Goal: Complete application form

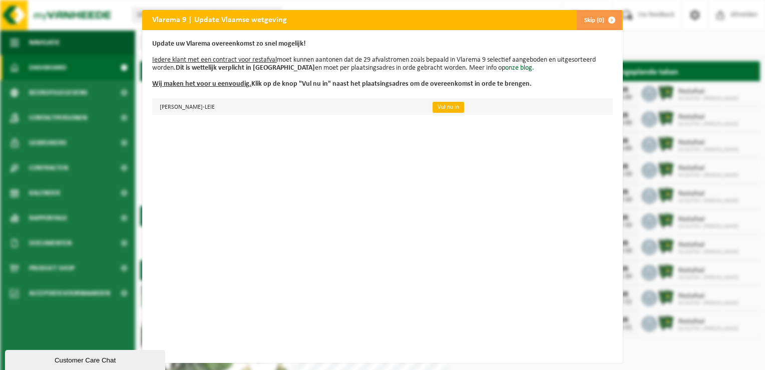
click at [464, 107] on link "Vul nu in" at bounding box center [449, 107] width 32 height 11
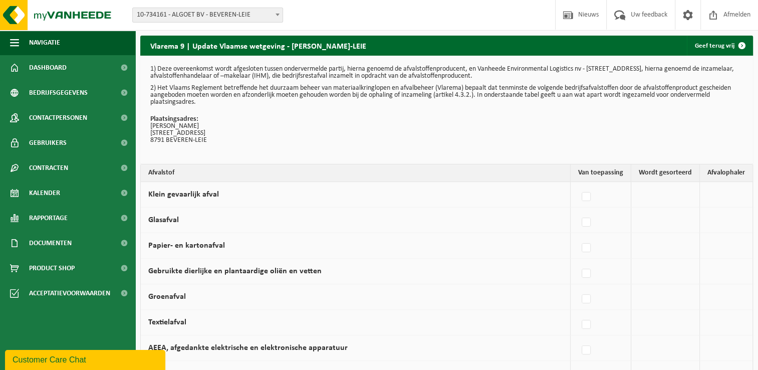
click at [431, 131] on p "Plaatsingsadres: ALGOET GERARD NIJVERHEIDSTRAAT 116 8791 BEVEREN-LEIE" at bounding box center [446, 130] width 593 height 28
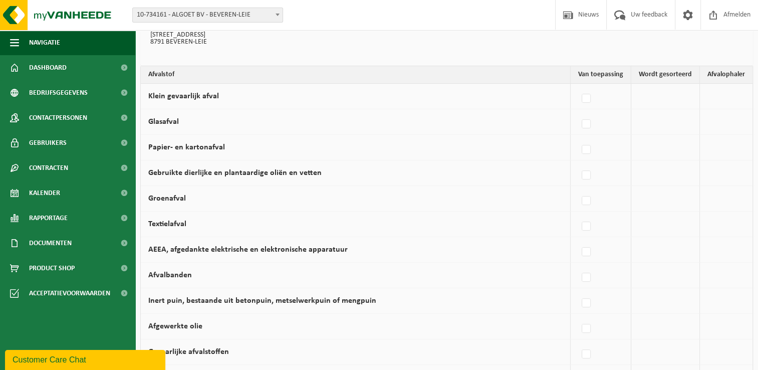
scroll to position [100, 0]
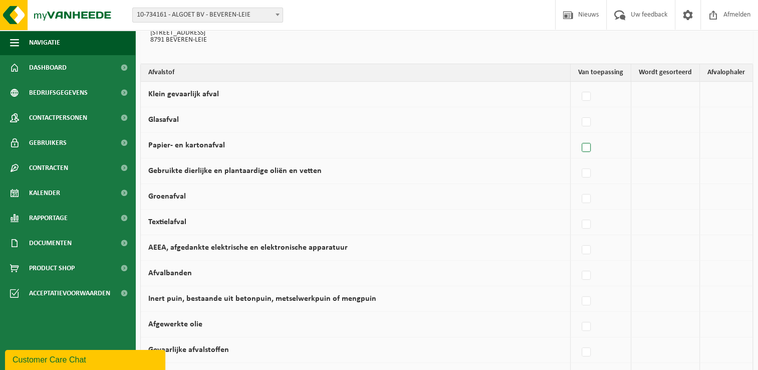
click at [589, 149] on label at bounding box center [587, 147] width 14 height 15
click at [578, 135] on input "Papier- en kartonafval" at bounding box center [578, 135] width 1 height 1
checkbox input "true"
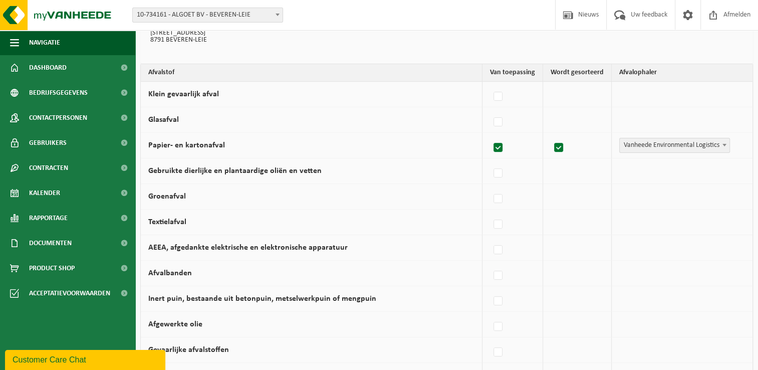
click at [501, 149] on label at bounding box center [498, 147] width 14 height 15
click at [490, 135] on input "Papier- en kartonafval" at bounding box center [489, 135] width 1 height 1
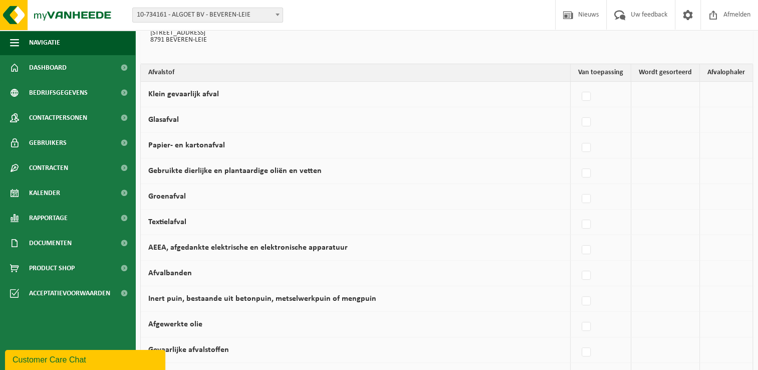
click at [514, 139] on td "Papier- en kartonafval" at bounding box center [356, 146] width 430 height 26
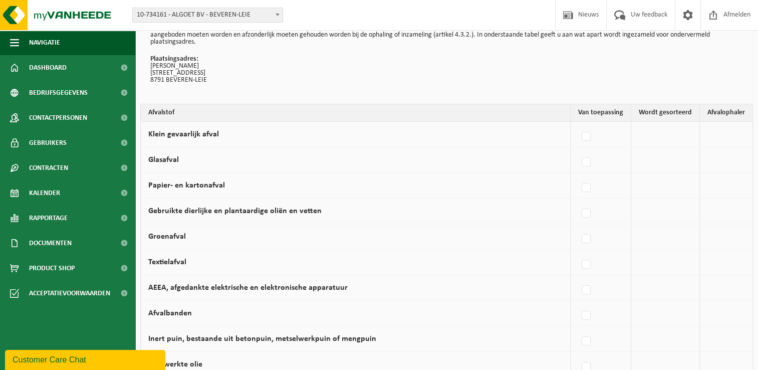
scroll to position [80, 0]
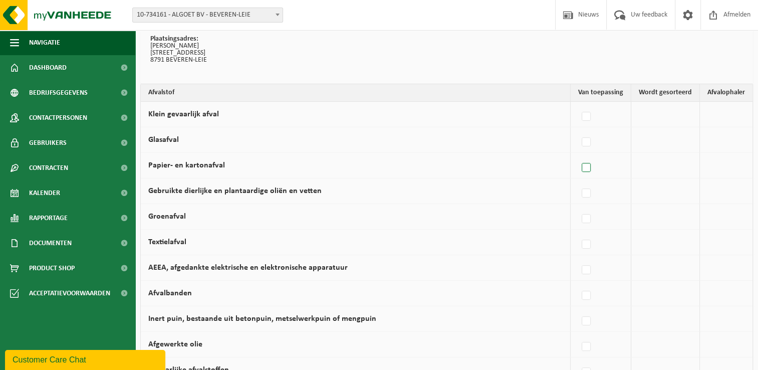
click at [589, 167] on label at bounding box center [587, 167] width 14 height 15
click at [578, 155] on input "Papier- en kartonafval" at bounding box center [578, 155] width 1 height 1
checkbox input "true"
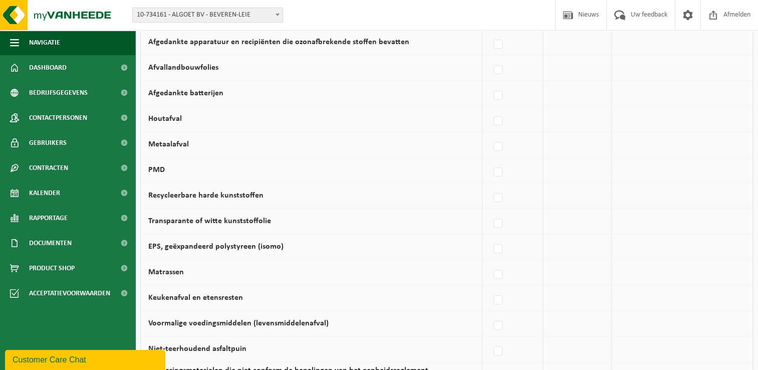
scroll to position [461, 0]
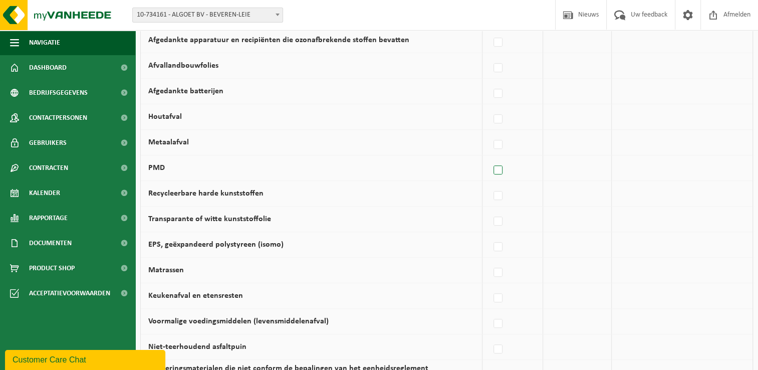
click at [501, 165] on label at bounding box center [498, 170] width 14 height 15
click at [490, 158] on input "PMD" at bounding box center [489, 157] width 1 height 1
checkbox input "true"
click at [500, 294] on label at bounding box center [498, 298] width 14 height 15
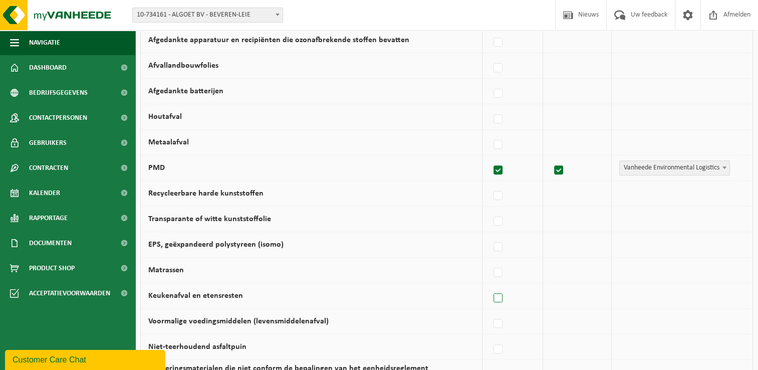
click at [490, 286] on input "Keukenafval en etensresten" at bounding box center [489, 285] width 1 height 1
checkbox input "true"
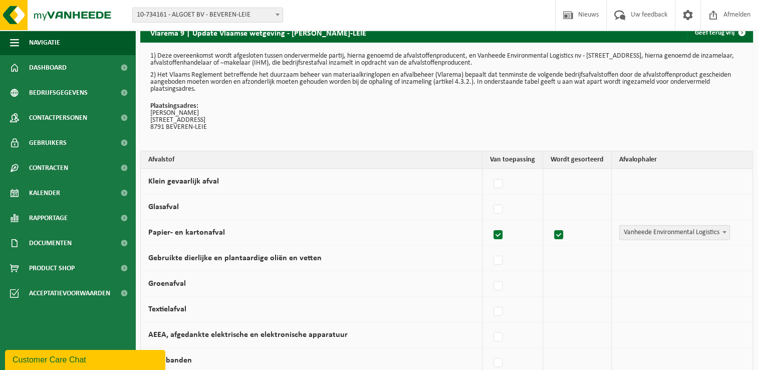
scroll to position [0, 0]
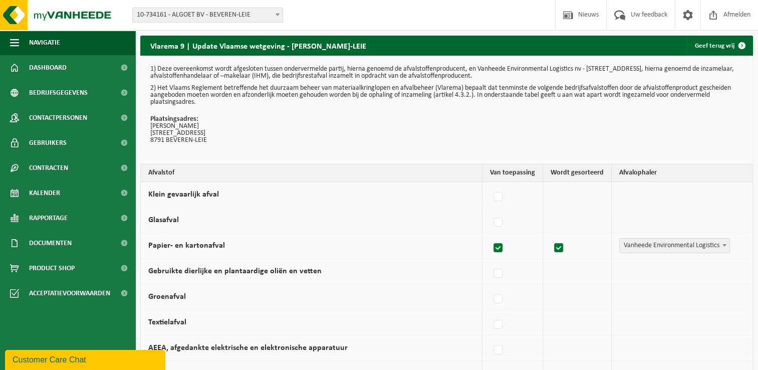
click at [541, 129] on p "Plaatsingsadres: ALGOET GERARD NIJVERHEIDSTRAAT 116 8791 BEVEREN-LEIE" at bounding box center [446, 130] width 593 height 28
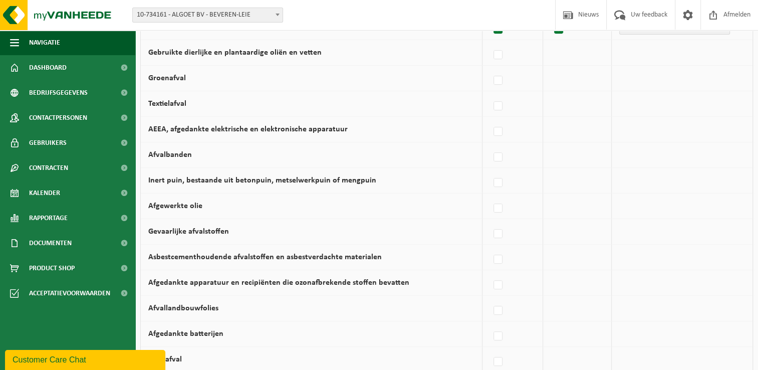
scroll to position [219, 0]
click at [499, 107] on label at bounding box center [498, 105] width 14 height 15
click at [490, 93] on input "Textielafval" at bounding box center [489, 93] width 1 height 1
checkbox input "true"
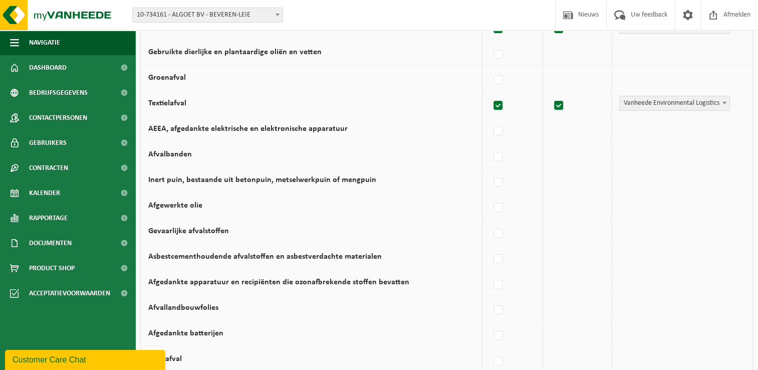
click at [680, 176] on td "Vanheede Environmental Logistics Concullega Containerpark Gemeentelijke ophalin…" at bounding box center [682, 180] width 141 height 26
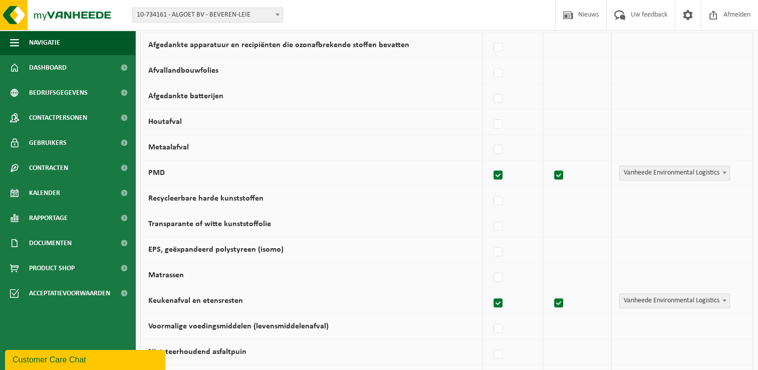
scroll to position [461, 0]
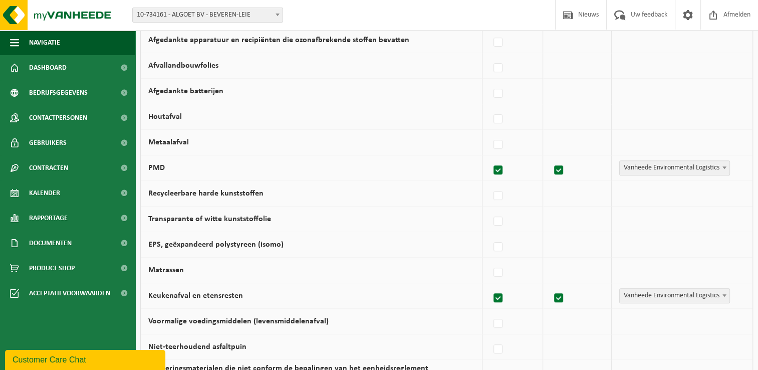
click at [180, 66] on label "Afvallandbouwfolies" at bounding box center [183, 66] width 70 height 8
click at [489, 56] on input "Afvallandbouwfolies" at bounding box center [489, 55] width 1 height 1
checkbox input "true"
click at [437, 83] on td "Afgedankte batterijen" at bounding box center [312, 92] width 342 height 26
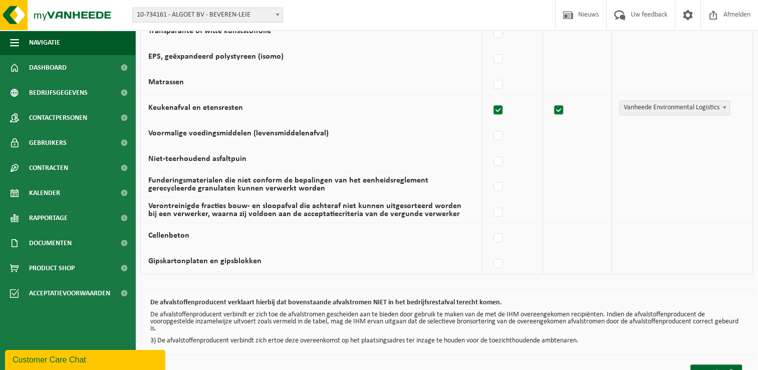
scroll to position [680, 0]
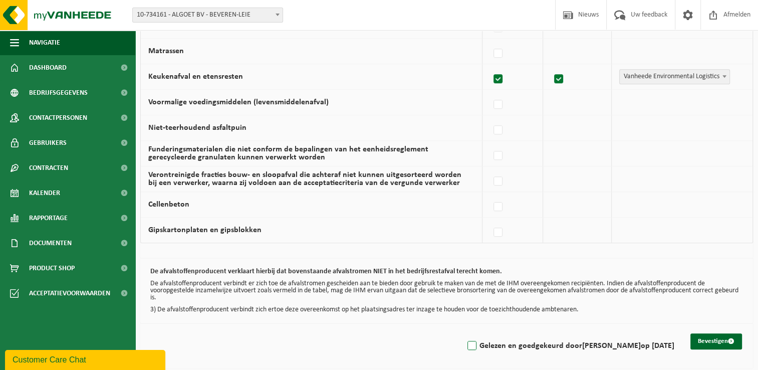
click at [465, 343] on label "Gelezen en goedgekeurd door GERARD ALGOET op 08/09/25" at bounding box center [569, 345] width 209 height 15
click at [463, 333] on input "Gelezen en goedgekeurd door GERARD ALGOET op 08/09/25" at bounding box center [463, 333] width 1 height 1
checkbox input "true"
click at [699, 340] on button "Bevestigen" at bounding box center [716, 341] width 52 height 16
